Goal: Task Accomplishment & Management: Contribute content

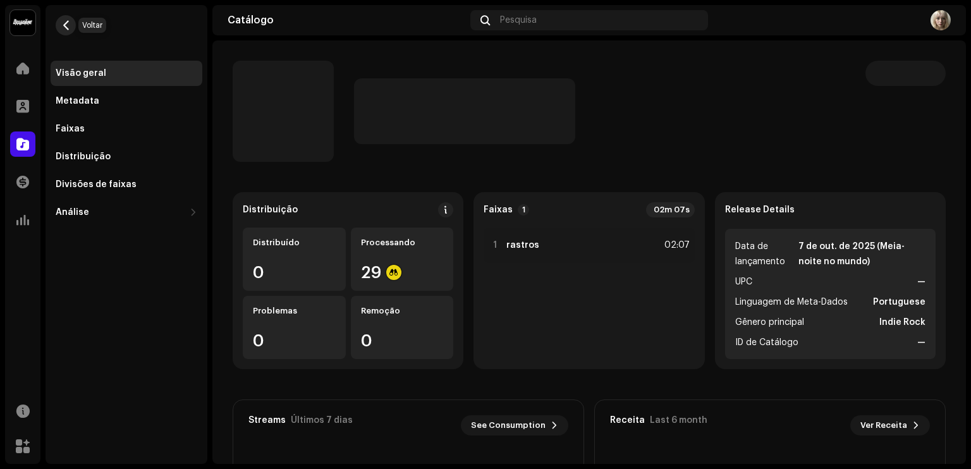
click at [67, 17] on button "button" at bounding box center [66, 25] width 20 height 20
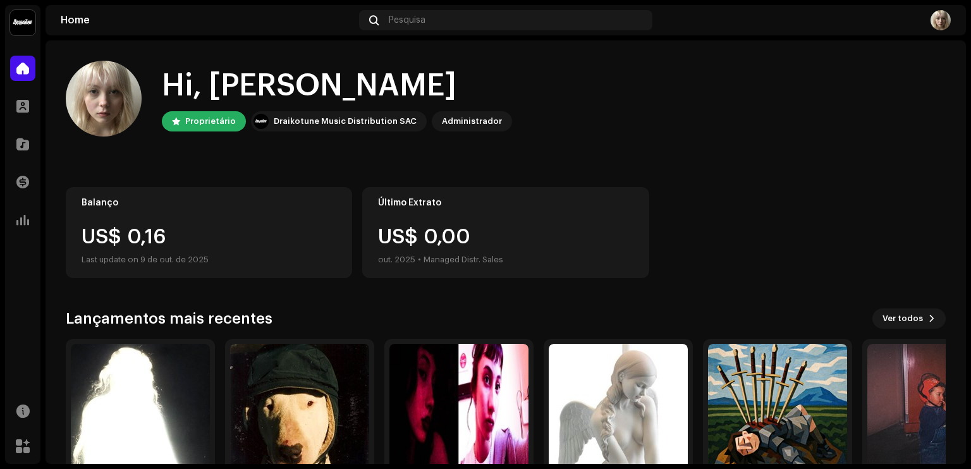
scroll to position [76, 0]
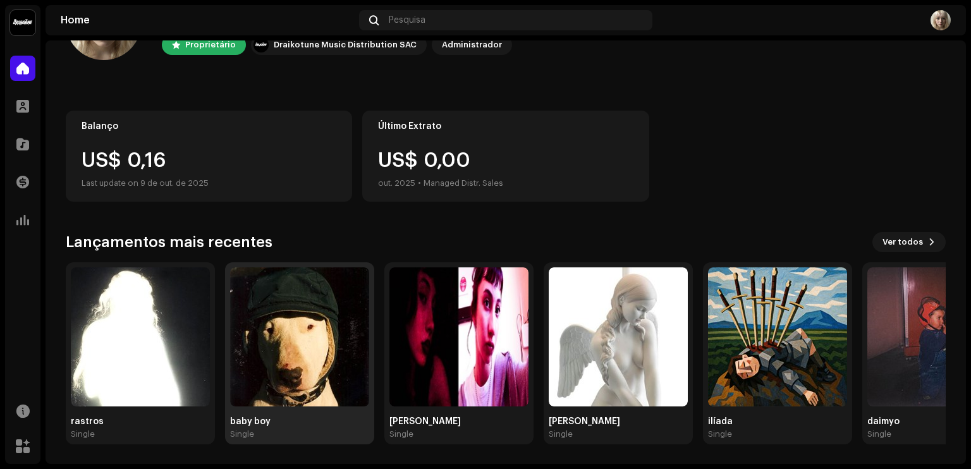
click at [324, 313] on img at bounding box center [299, 336] width 139 height 139
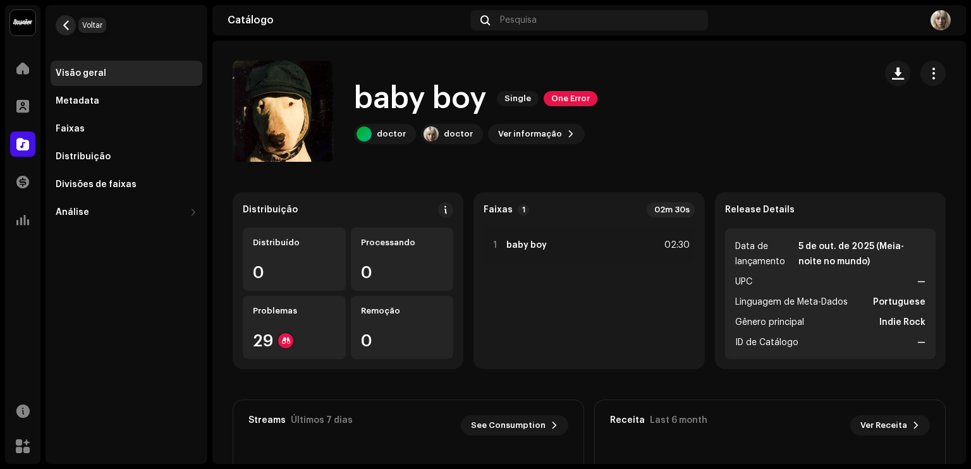
click at [66, 17] on button "button" at bounding box center [66, 25] width 20 height 20
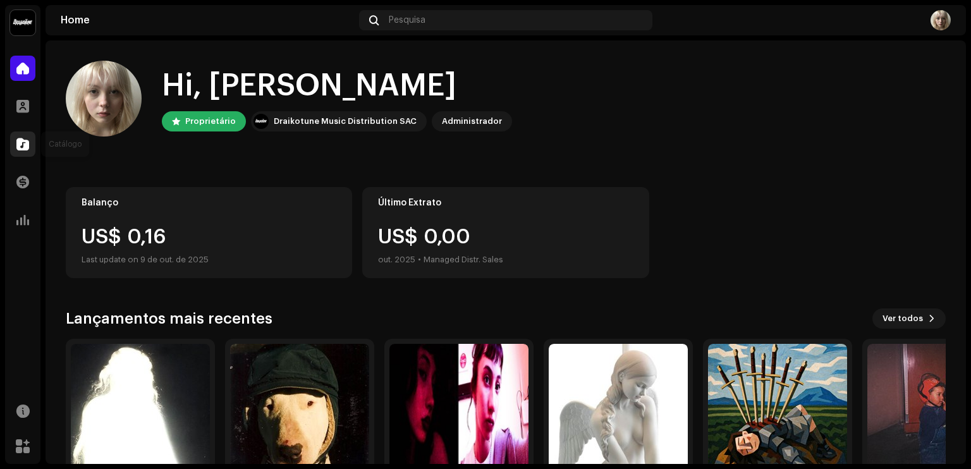
click at [32, 141] on div at bounding box center [22, 143] width 25 height 25
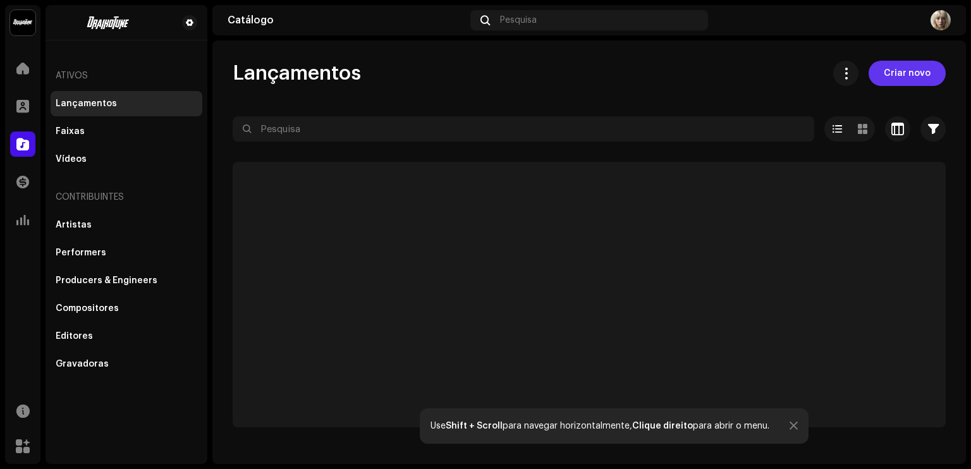
click at [884, 68] on button "Criar novo" at bounding box center [907, 73] width 77 height 25
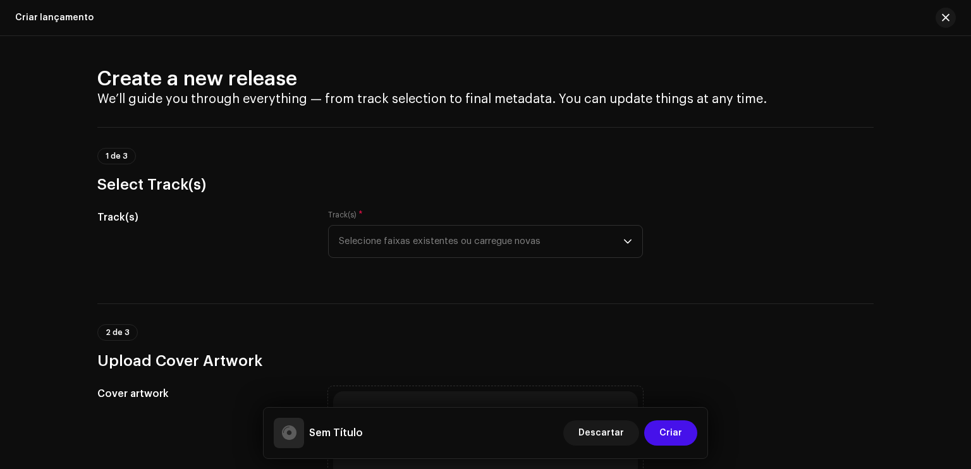
scroll to position [63, 0]
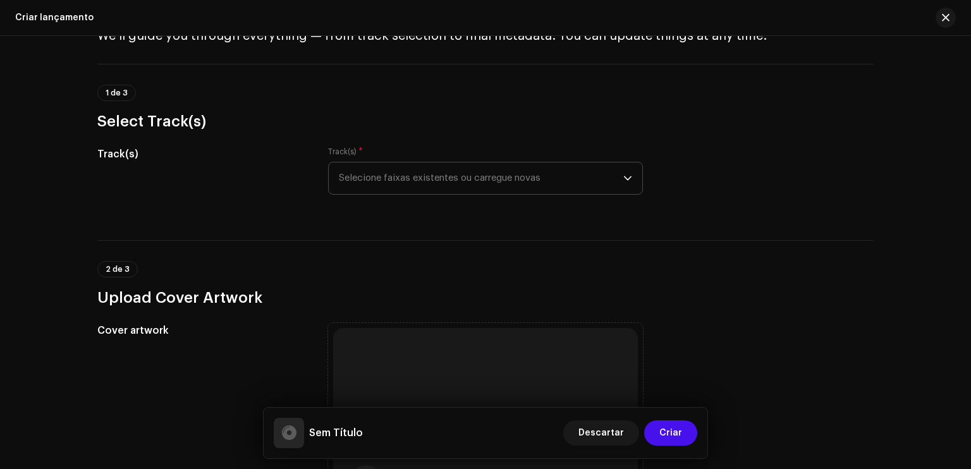
click at [544, 186] on span "Selecione faixas existentes ou carregue novas" at bounding box center [481, 178] width 284 height 32
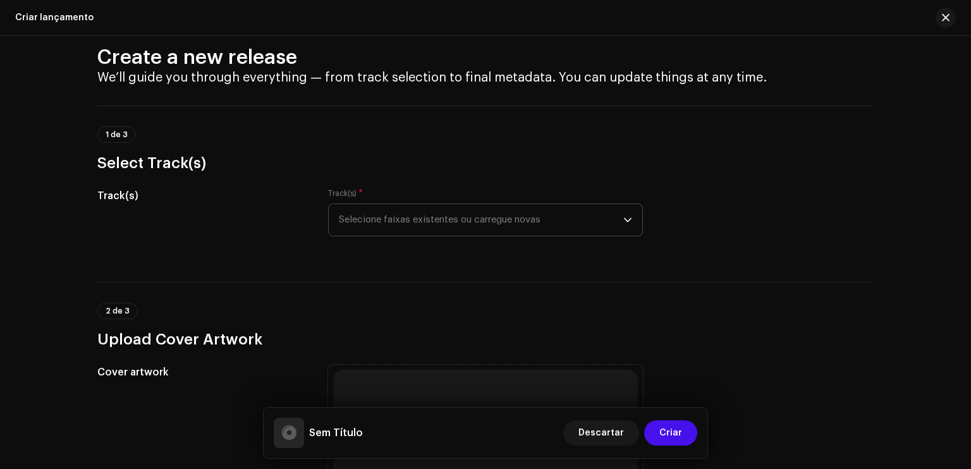
scroll to position [0, 0]
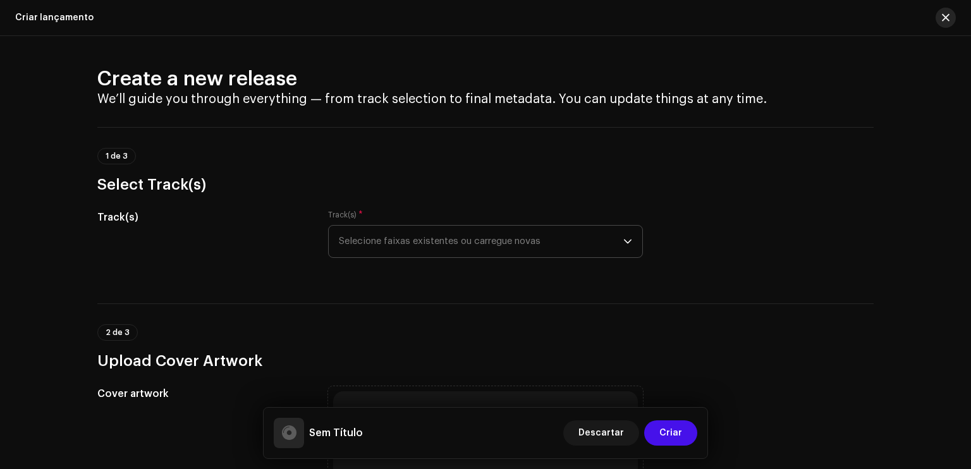
click at [946, 16] on span "button" at bounding box center [946, 18] width 8 height 10
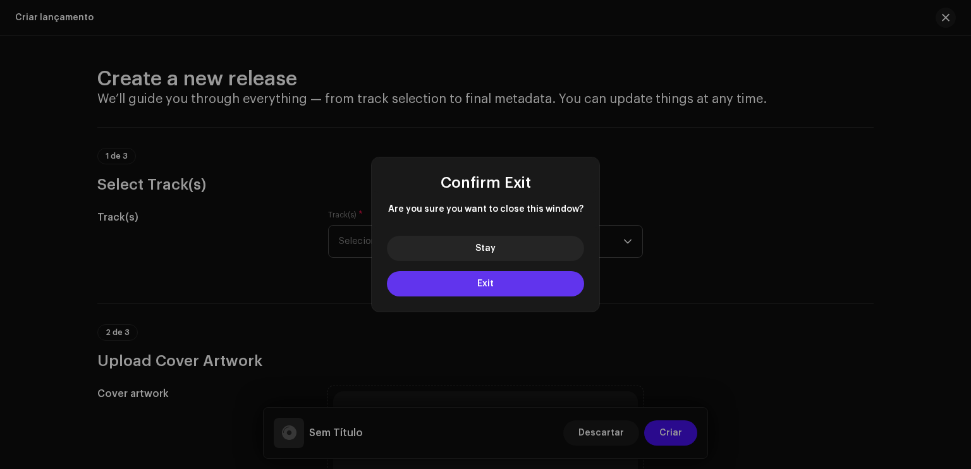
click at [501, 284] on button "Exit" at bounding box center [485, 283] width 197 height 25
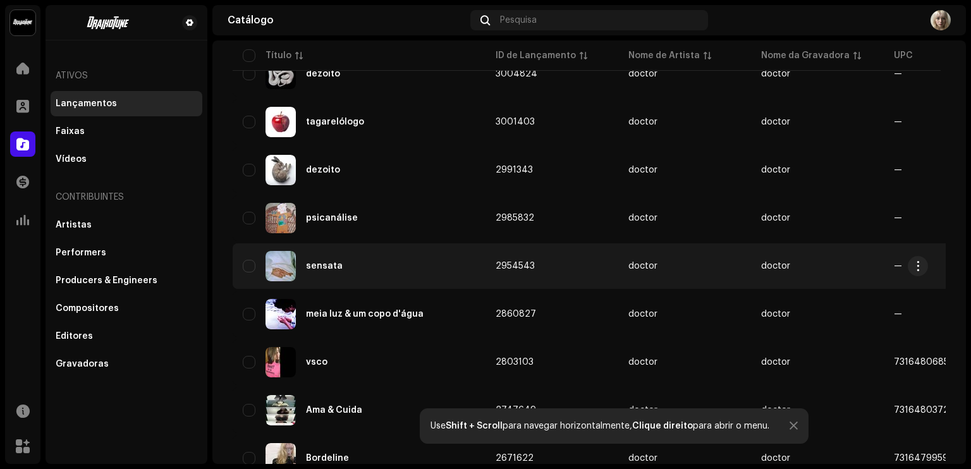
scroll to position [588, 0]
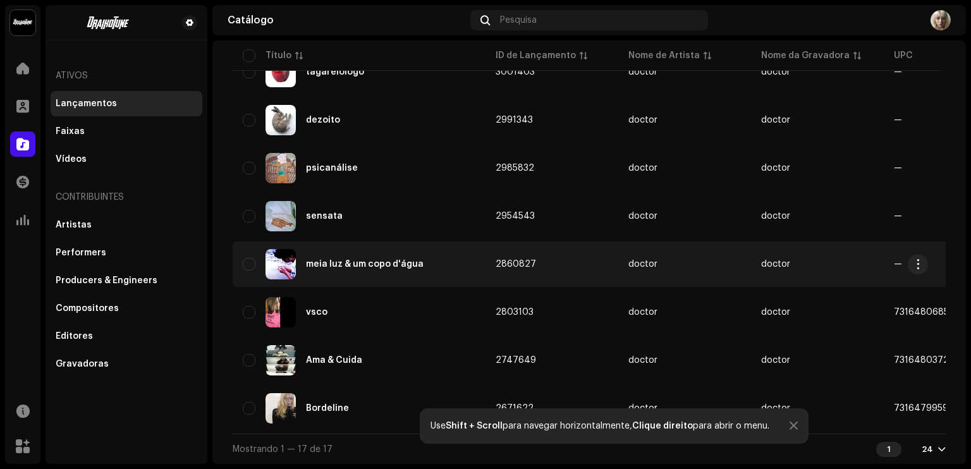
click at [387, 260] on div "meia luz & um copo d'água" at bounding box center [365, 264] width 118 height 9
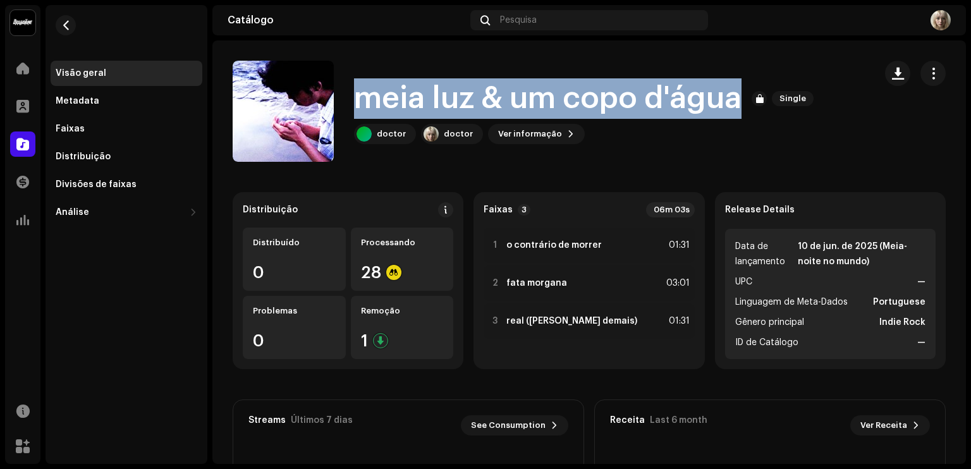
drag, startPoint x: 366, startPoint y: 102, endPoint x: 733, endPoint y: 97, distance: 366.7
click at [733, 97] on h1 "meia luz & um copo d'água" at bounding box center [548, 98] width 388 height 40
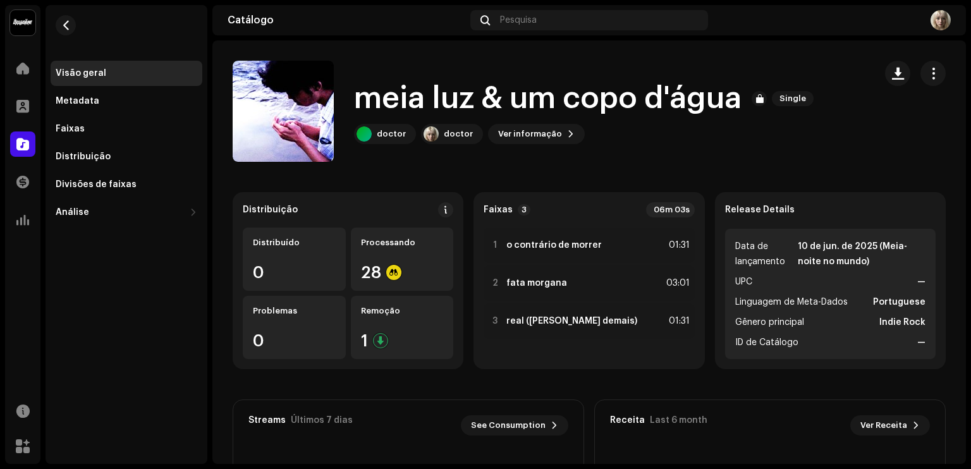
click at [663, 156] on div "meia luz & um copo d'água Single doctor doctor [PERSON_NAME] informação" at bounding box center [549, 111] width 632 height 101
click at [70, 25] on span "button" at bounding box center [65, 25] width 9 height 10
